Goal: Task Accomplishment & Management: Complete application form

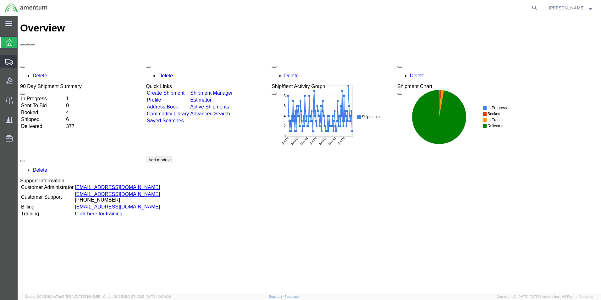
click at [0, 0] on span "Create from Template" at bounding box center [0, 0] width 0 height 0
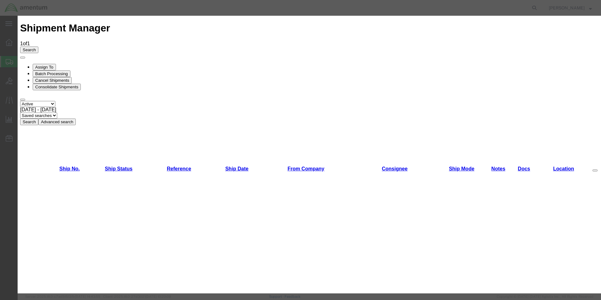
scroll to position [409, 0]
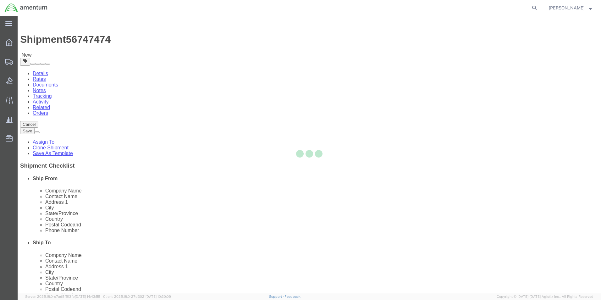
select select "49950"
select select
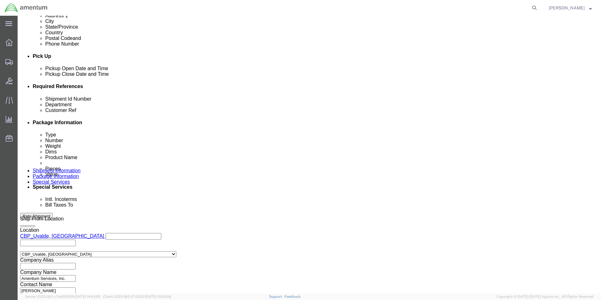
scroll to position [252, 0]
click input "350A37116422"
type input "3"
type input "G355"
click div "350A37116422"
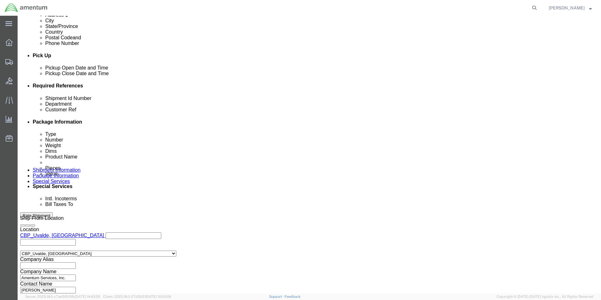
click input "350A37116422"
type input "3"
type input "SHOP SUPPLIES"
click input "CBP0037941"
click icon "button"
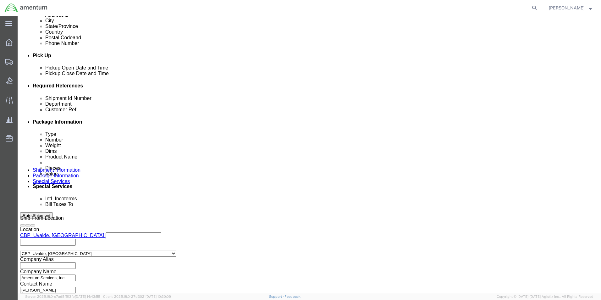
click div "Shipment Id Number G355 Department CBP Select Account Type Activity ID Airline …"
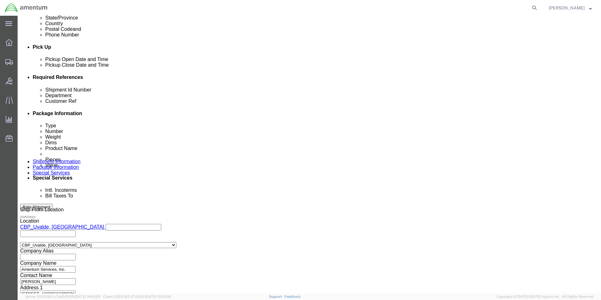
scroll to position [274, 0]
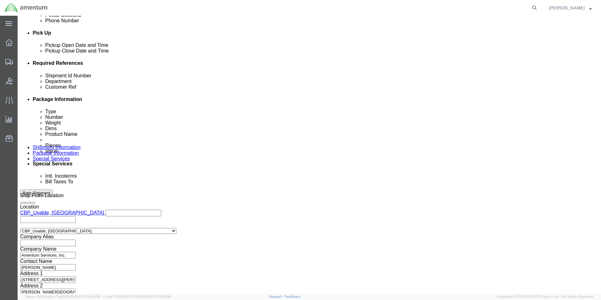
click button "Continue"
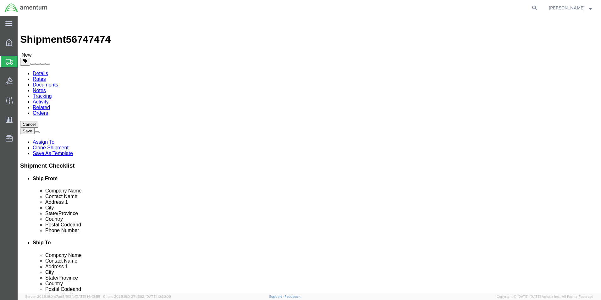
click input "9.00"
type input "9"
type input "8.00"
click input "9.00"
type input "9"
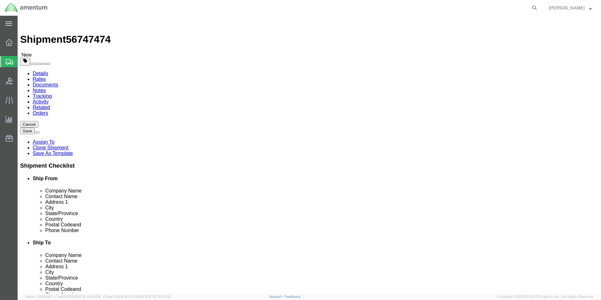
type input "2.5"
click div "Package Content # 1 1 x Cardboard Box(es) Package Type Select BCK Boxes Bale(s)…"
click input "2.80"
type input "2"
type input "1.3"
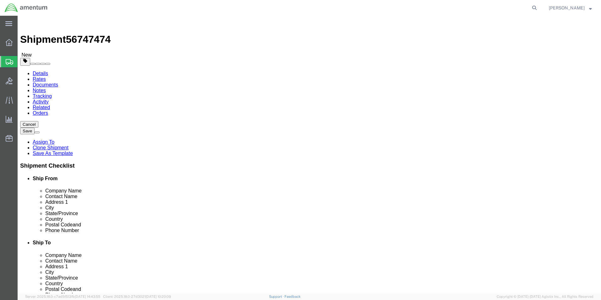
click div "Package Content # 1 1 x Cardboard Box(es) Package Type Select BCK Boxes Bale(s)…"
click span
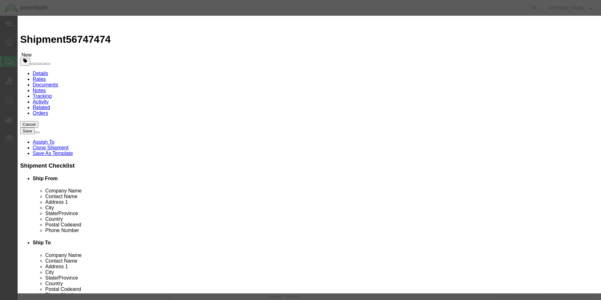
click input "text"
type input "MISC. PARTS"
type input "3000.00"
select select "US"
click input "0"
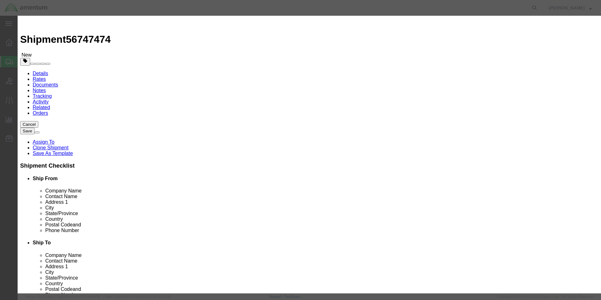
type input "1.0"
click div "Commodity library Product Name MISC. PARTS Pieces 1.0 Select Bag Barrels 100Boa…"
click input "3000"
type input "3"
click form "Commodity library Product Name MISC. PARTS Pieces 1.0 Select Bag Barrels 100Boa…"
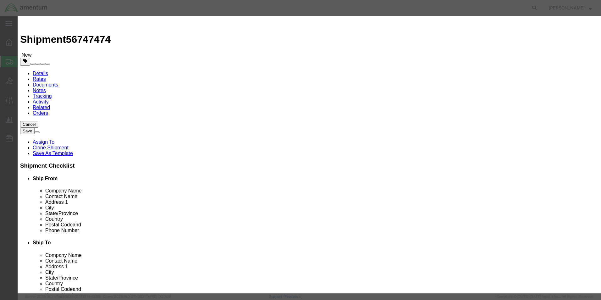
click input "100."
type input "100.00"
click div "Total Value : Please enter a valid number. Commodity library Product Name MISC.…"
click button "Save & Close"
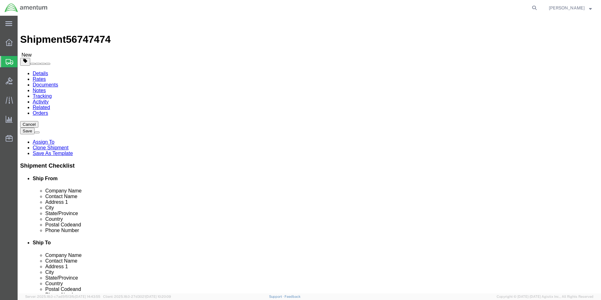
click button "Rate Shipment"
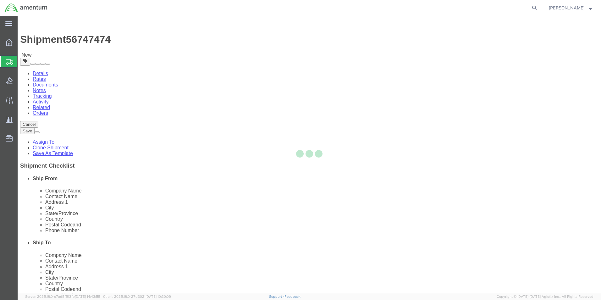
select select "49950"
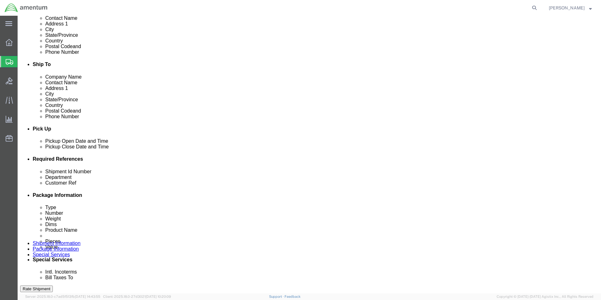
scroll to position [189, 0]
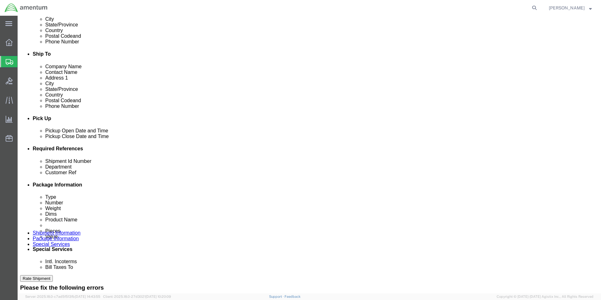
click input "text"
type input "SHOP SUPPLIES"
click input "G355"
type input "G"
type input "G-355"
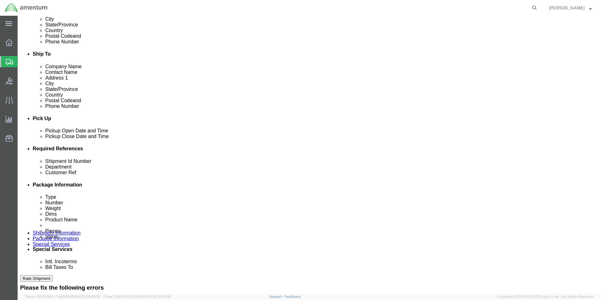
click div "Shipment Id Number G-355 Customer Ref SHOP SUPPLIES Department 6118.03.03.2219.…"
click button "Add reference"
click select "Select Account Type Activity ID Airline Appointment Number ASN Batch Request # …"
select select "DEPT"
click select "Select Account Type Activity ID Airline Appointment Number ASN Batch Request # …"
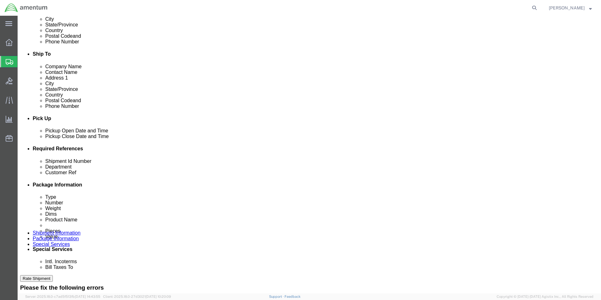
click input "text"
type input "CBP"
click div "Shipment Id Number G-355 Customer Ref SHOP SUPPLIES Department 6118.03.03.2219.…"
click input "6118.03.03.2219.000.UVA.0000"
click select "Select Account Type Activity ID Airline Appointment Number ASN Batch Request # …"
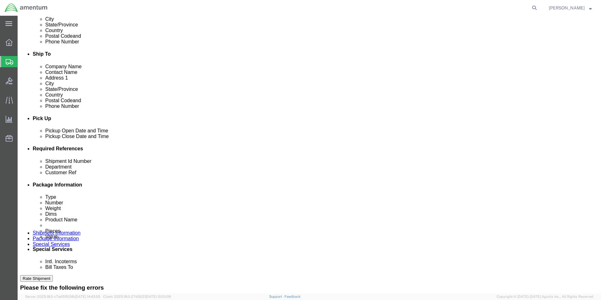
select select "PROJNUM"
click select "Select Account Type Activity ID Airline Appointment Number ASN Batch Request # …"
click input "CBP"
type input "C"
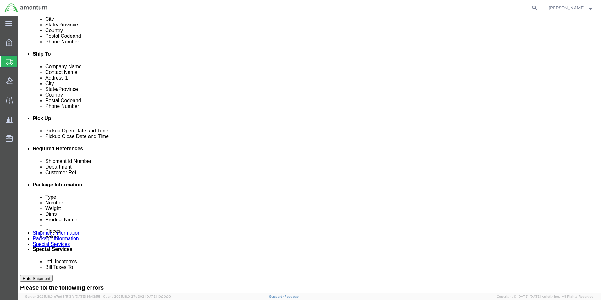
type input "6118.03.03.2219.000.UVA.0000"
click div "Shipment Id Number G-355 Customer Ref SHOP SUPPLIES Department 6118.03.03.2219.…"
click input "6118.03.03.2219.000.UVA.0000"
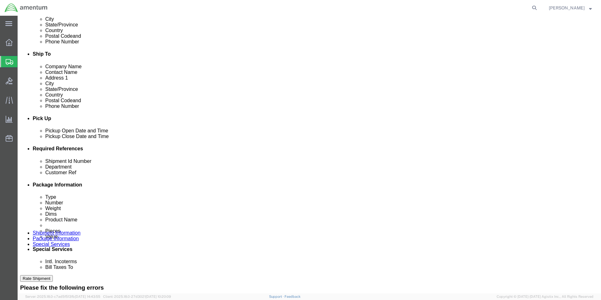
click input ".0000"
type input "."
type input "CBP"
click div "Shipment Id Number G-355 Customer Ref SHOP SUPPLIES Department CBP Select Accou…"
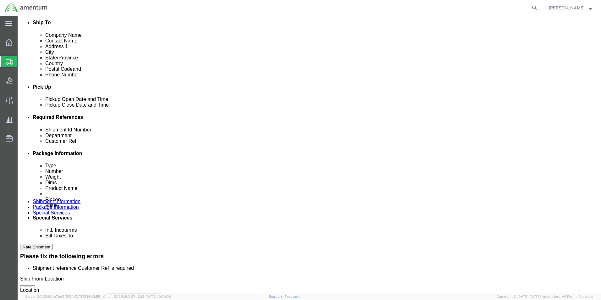
click button "Rate Shipment"
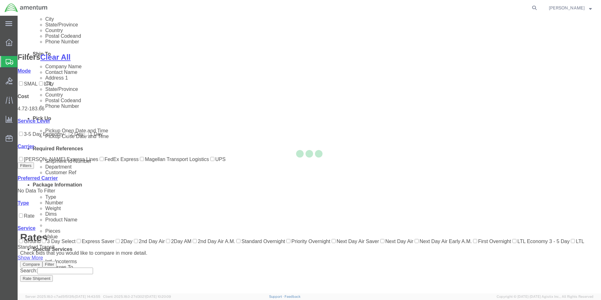
scroll to position [38, 0]
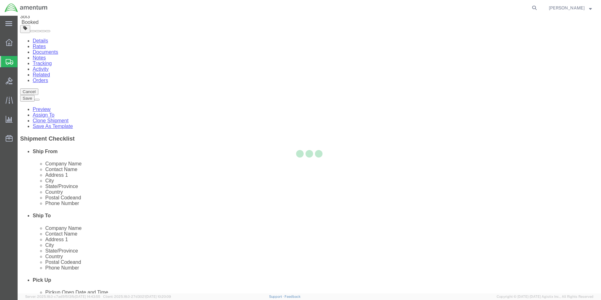
scroll to position [0, 0]
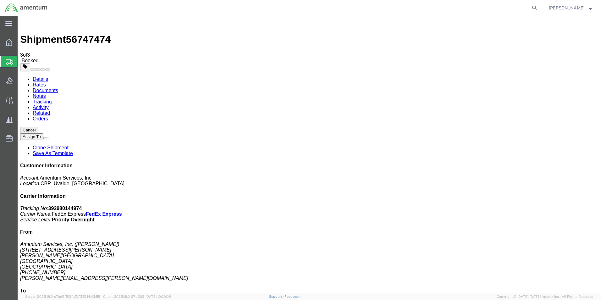
click at [589, 7] on strong "button" at bounding box center [590, 8] width 3 height 2
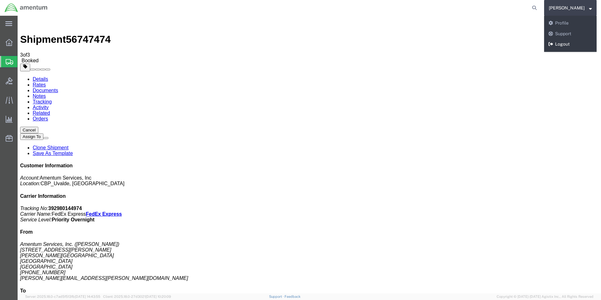
click at [569, 43] on link "Logout" at bounding box center [571, 44] width 53 height 11
